Goal: Transaction & Acquisition: Obtain resource

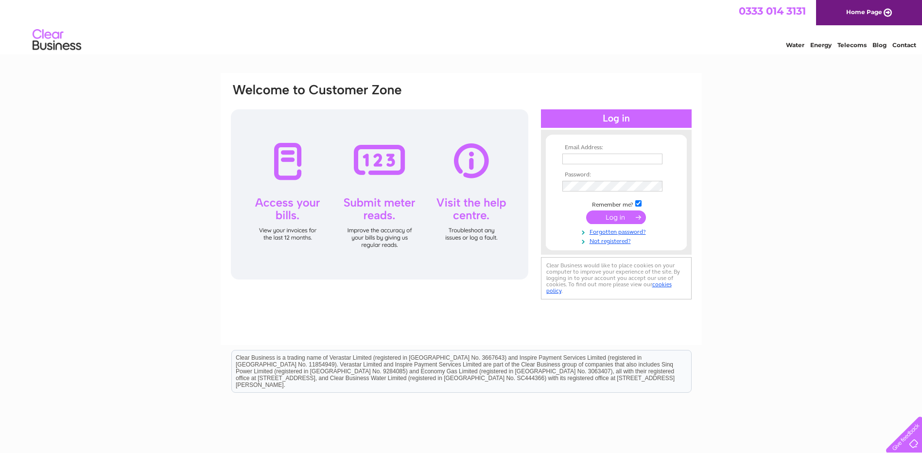
type input "Jack.Greaves@pamgroup.co.uk"
click at [610, 218] on input "submit" at bounding box center [616, 218] width 60 height 14
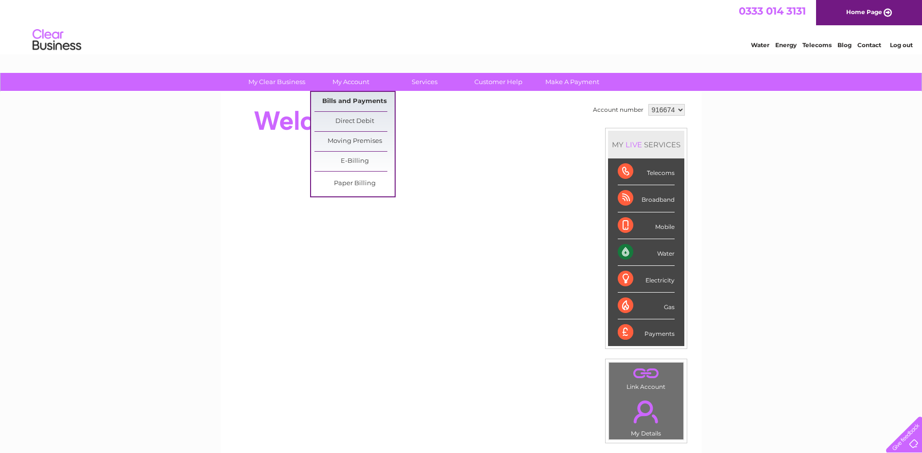
click at [362, 106] on link "Bills and Payments" at bounding box center [355, 101] width 80 height 19
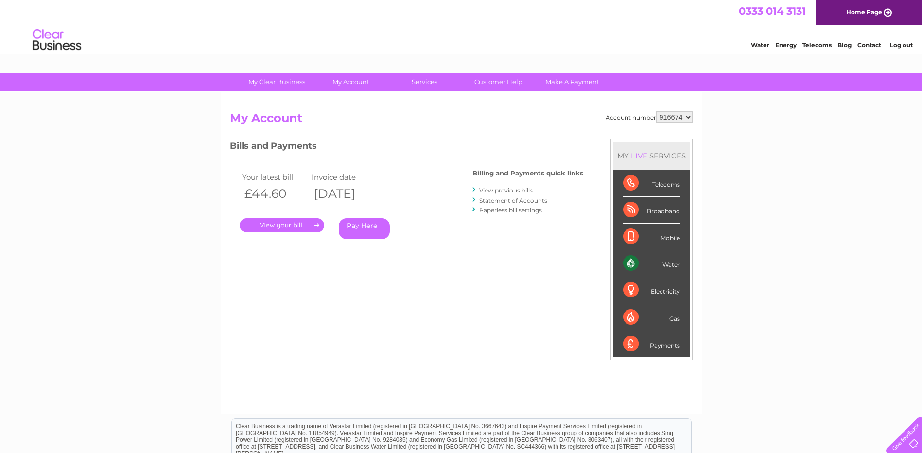
click at [293, 222] on link "." at bounding box center [282, 225] width 85 height 14
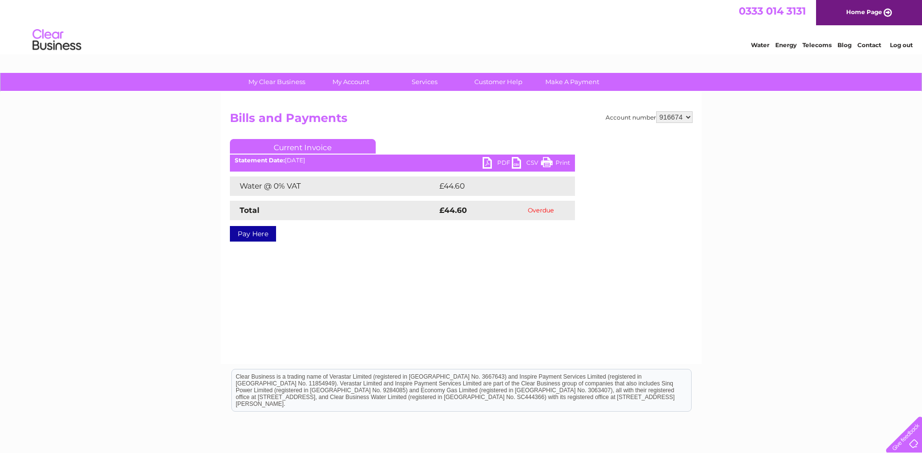
click at [491, 161] on link "PDF" at bounding box center [497, 164] width 29 height 14
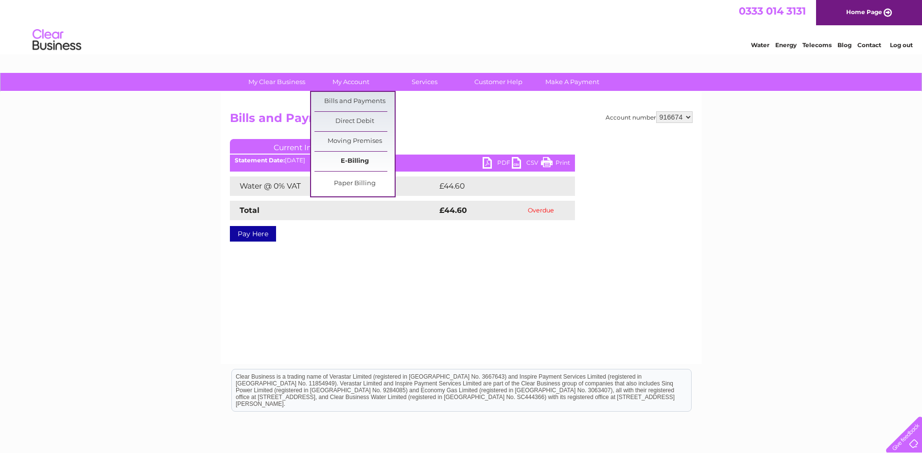
click at [353, 159] on link "E-Billing" at bounding box center [355, 161] width 80 height 19
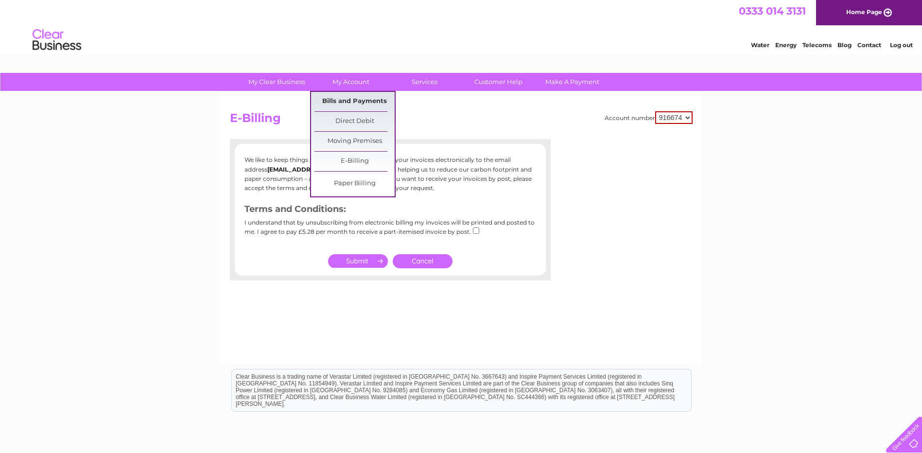
click at [347, 100] on link "Bills and Payments" at bounding box center [355, 101] width 80 height 19
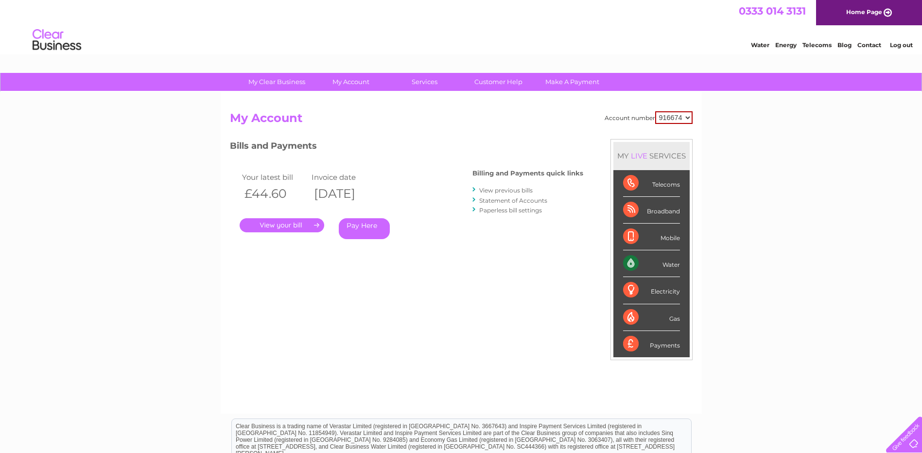
click at [511, 191] on link "View previous bills" at bounding box center [505, 190] width 53 height 7
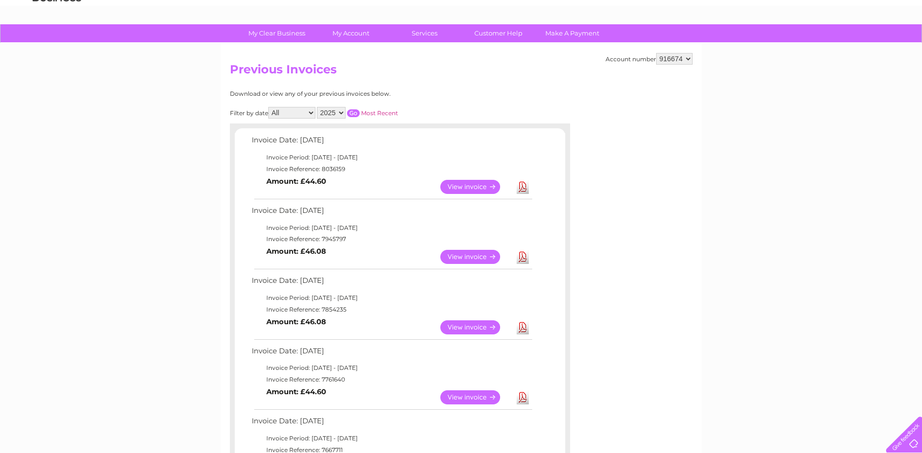
scroll to position [97, 0]
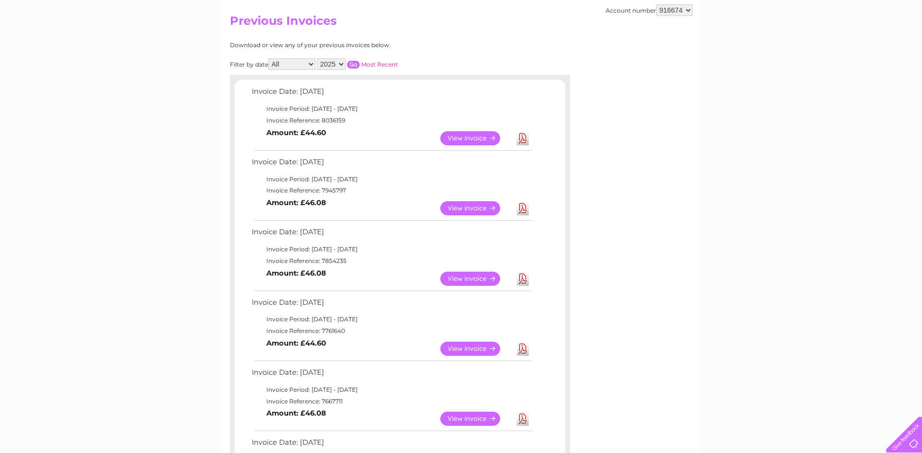
click at [466, 208] on link "View" at bounding box center [476, 208] width 71 height 14
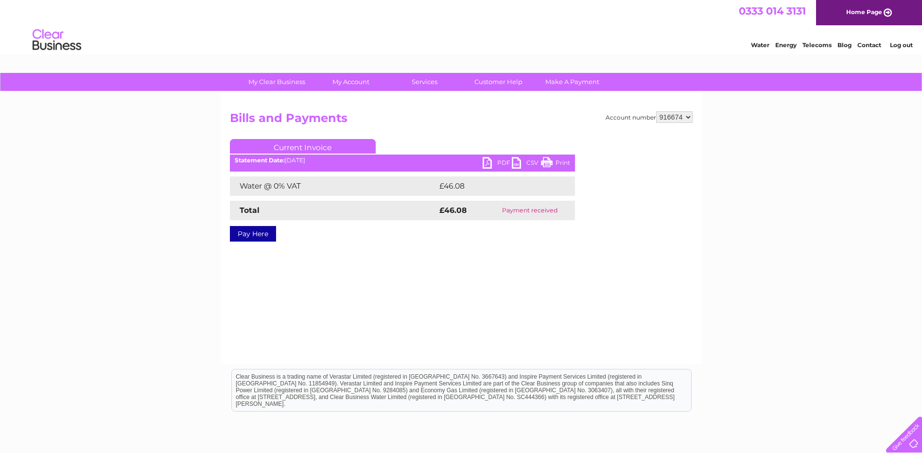
click at [483, 159] on link "PDF" at bounding box center [497, 164] width 29 height 14
click at [683, 119] on select "916674 953691" at bounding box center [674, 117] width 36 height 12
select select "953691"
click at [656, 111] on select "916674 953691" at bounding box center [674, 117] width 36 height 12
click at [491, 161] on link "PDF" at bounding box center [497, 164] width 29 height 14
